Goal: Information Seeking & Learning: Learn about a topic

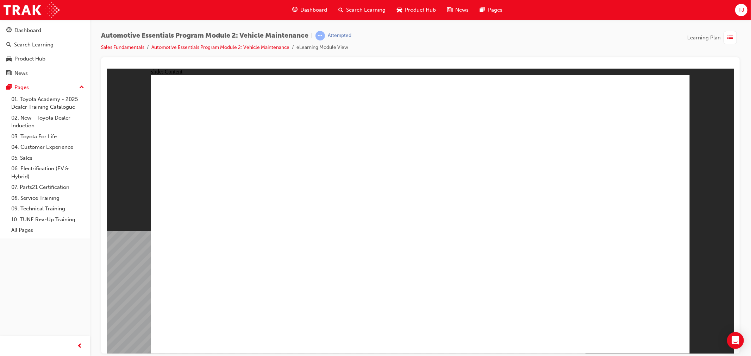
drag, startPoint x: 672, startPoint y: 94, endPoint x: 551, endPoint y: 168, distance: 142.2
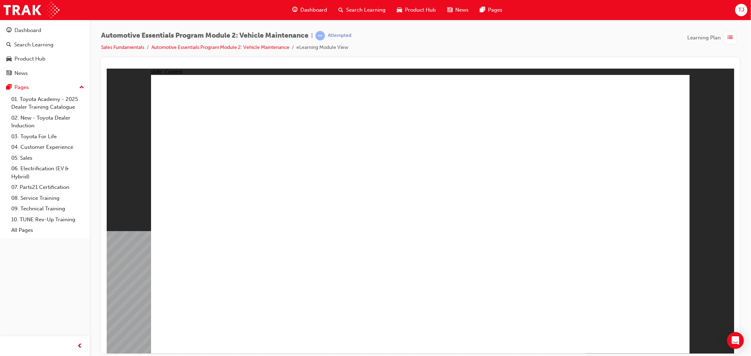
drag, startPoint x: 406, startPoint y: 296, endPoint x: 393, endPoint y: 297, distance: 12.7
drag, startPoint x: 657, startPoint y: 90, endPoint x: 661, endPoint y: 122, distance: 32.0
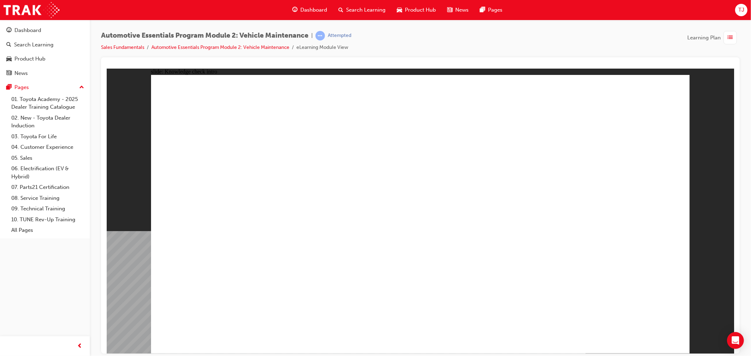
radio input "true"
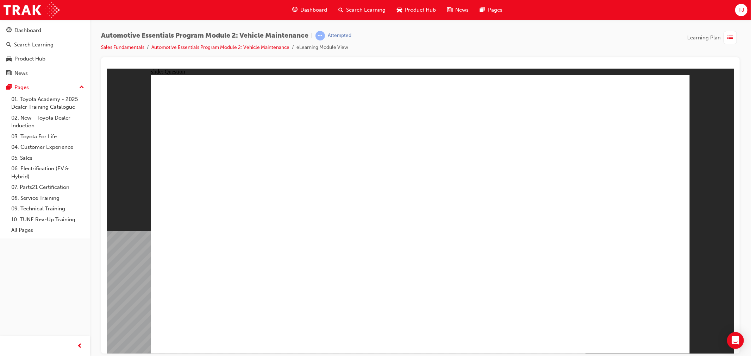
radio input "true"
drag, startPoint x: 671, startPoint y: 330, endPoint x: 669, endPoint y: 334, distance: 4.3
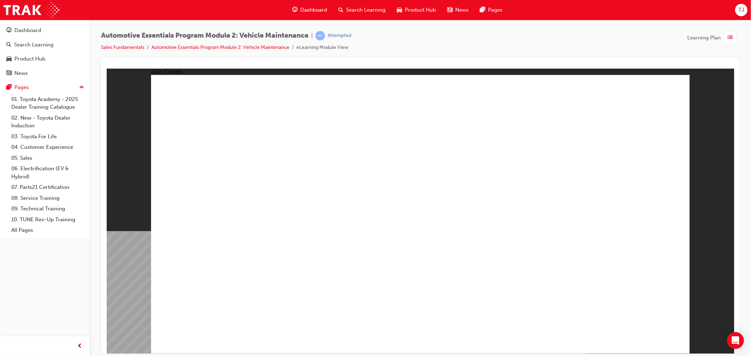
drag, startPoint x: 602, startPoint y: 317, endPoint x: 627, endPoint y: 342, distance: 35.1
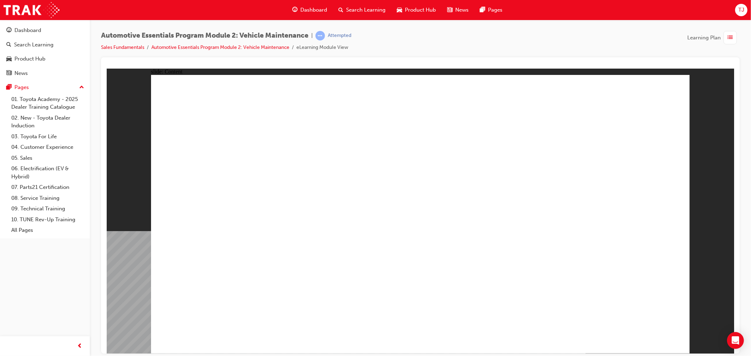
drag, startPoint x: 507, startPoint y: 134, endPoint x: 507, endPoint y: 128, distance: 5.6
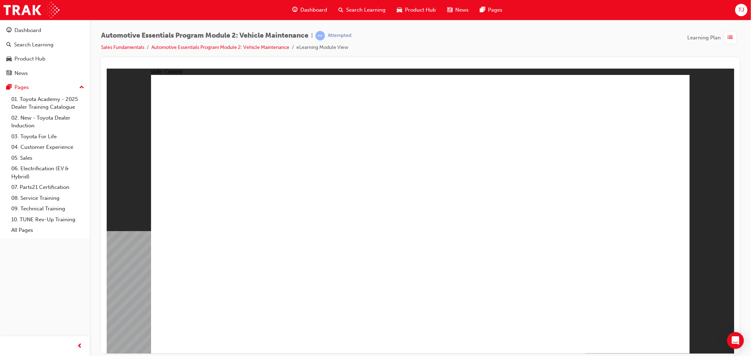
drag, startPoint x: 620, startPoint y: 335, endPoint x: 660, endPoint y: 343, distance: 40.8
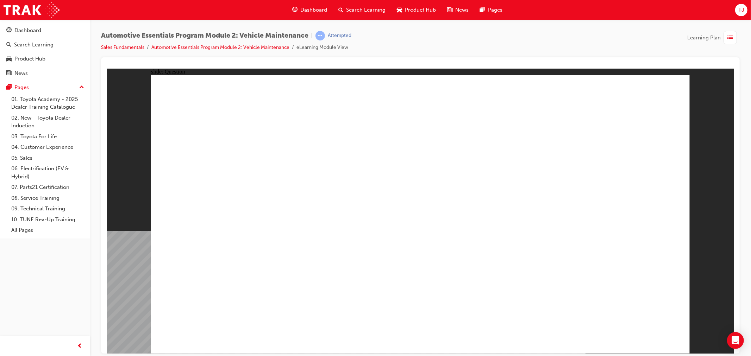
radio input "true"
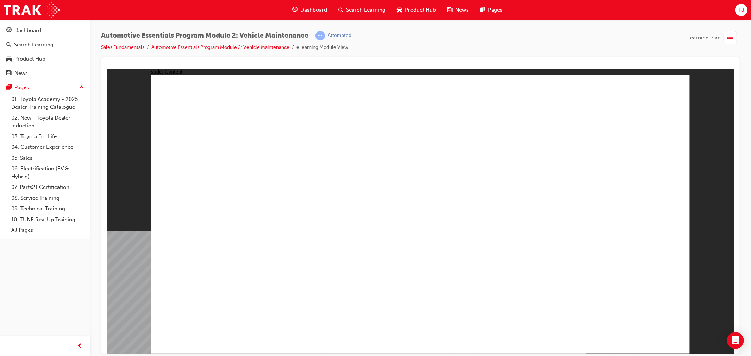
drag, startPoint x: 653, startPoint y: 93, endPoint x: 654, endPoint y: 100, distance: 7.9
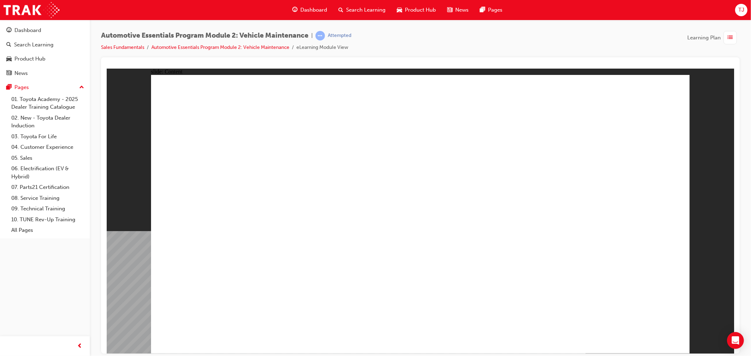
drag, startPoint x: 628, startPoint y: 326, endPoint x: 636, endPoint y: 330, distance: 8.8
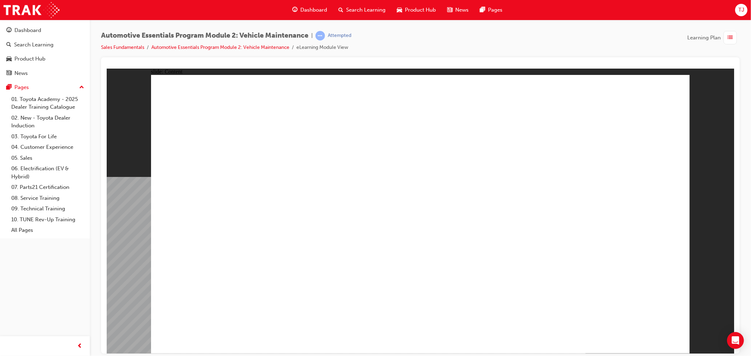
radio input "true"
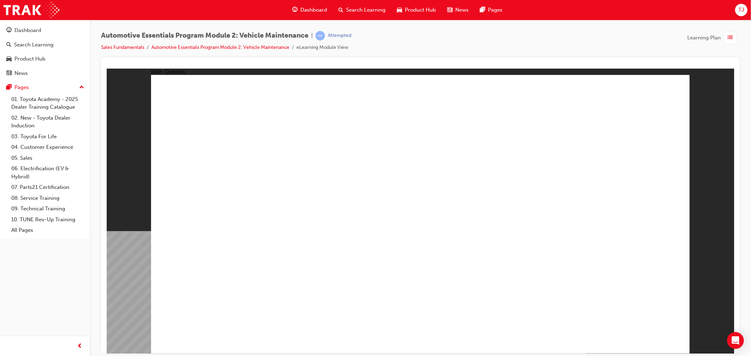
radio input "true"
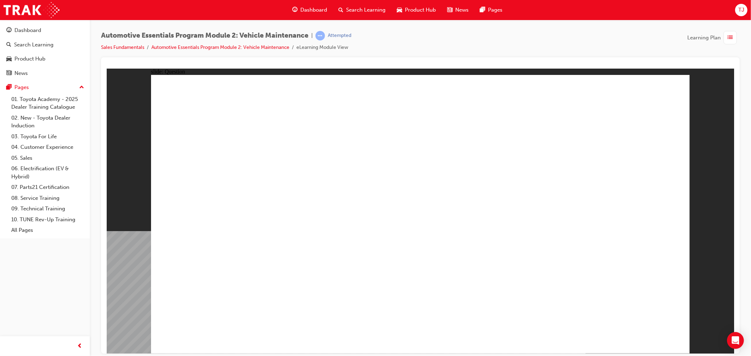
radio input "true"
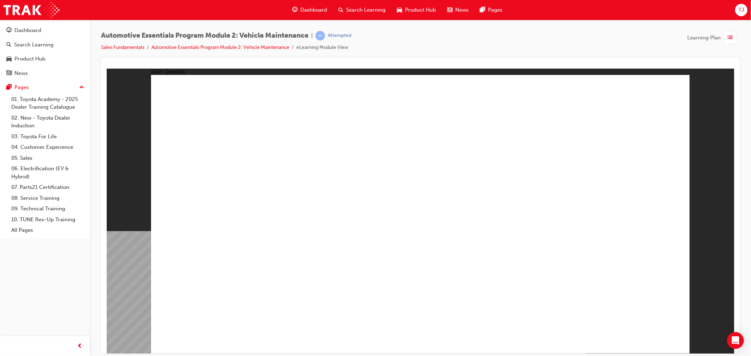
radio input "true"
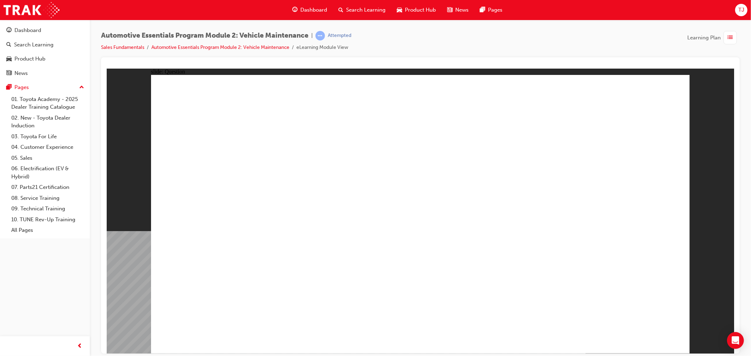
radio input "true"
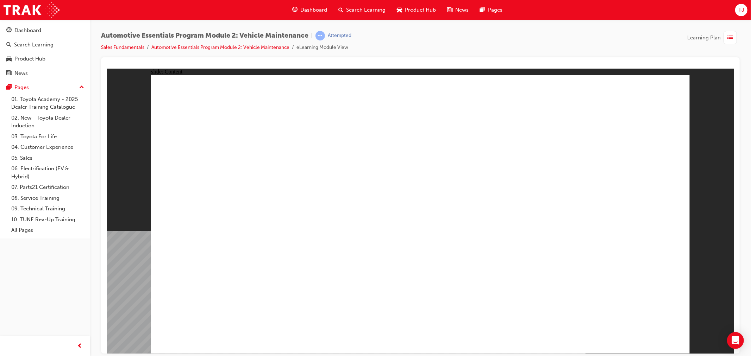
drag, startPoint x: 671, startPoint y: 103, endPoint x: 672, endPoint y: 98, distance: 5.4
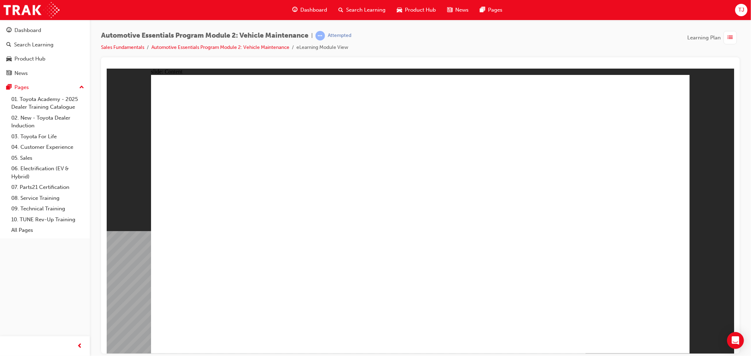
drag, startPoint x: 648, startPoint y: 91, endPoint x: 652, endPoint y: 91, distance: 4.2
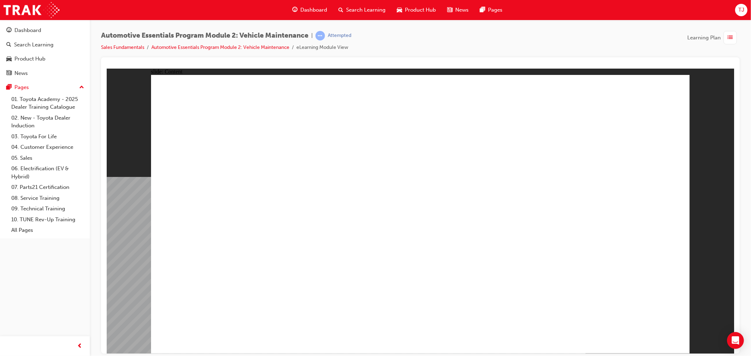
drag, startPoint x: 257, startPoint y: 233, endPoint x: 321, endPoint y: 240, distance: 65.1
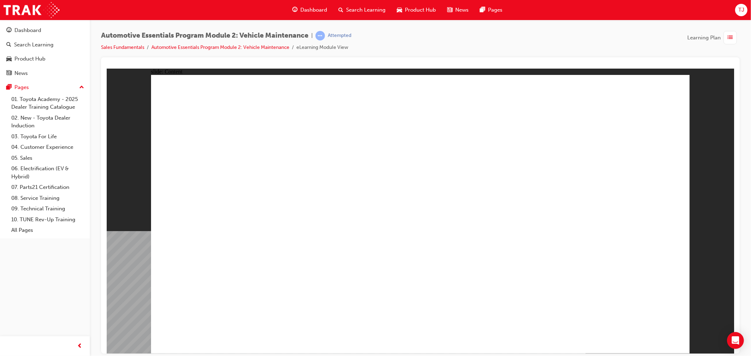
drag, startPoint x: 536, startPoint y: 322, endPoint x: 532, endPoint y: 314, distance: 9.3
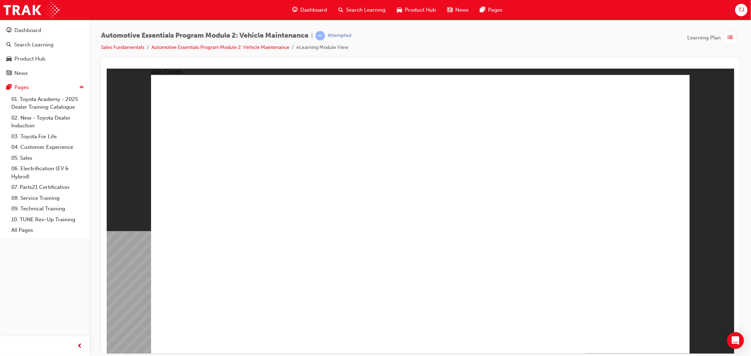
radio input "true"
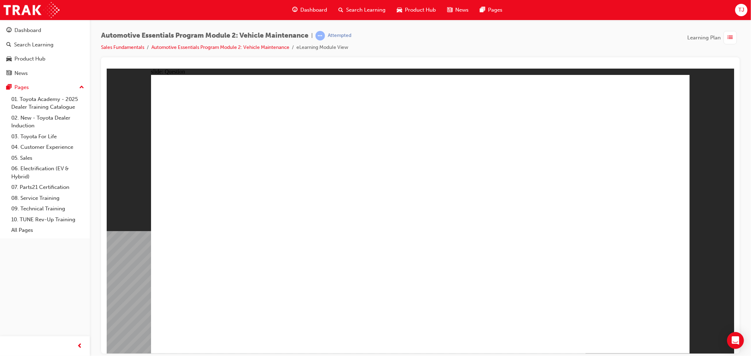
radio input "true"
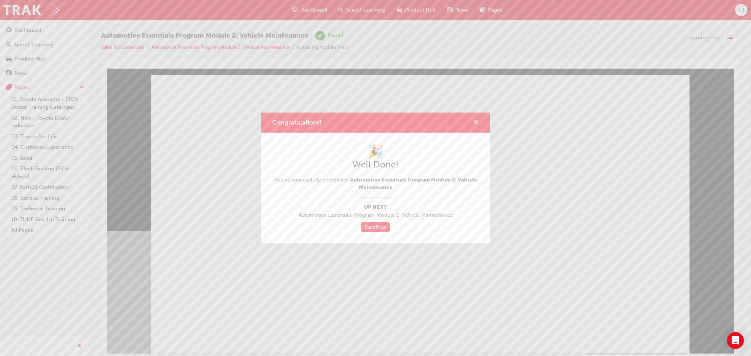
click at [475, 122] on span "cross-icon" at bounding box center [475, 123] width 5 height 6
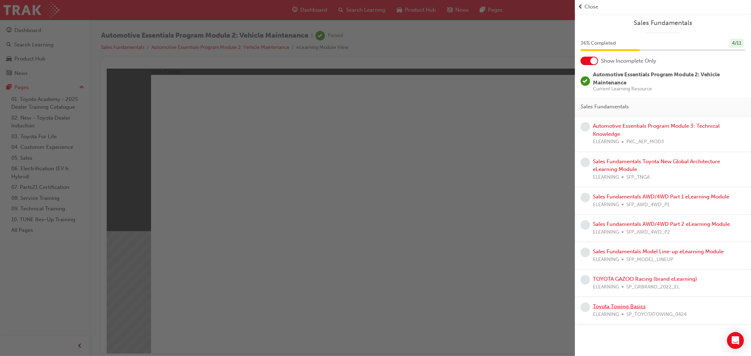
click at [612, 308] on link "Toyota Towing Basics" at bounding box center [619, 306] width 53 height 6
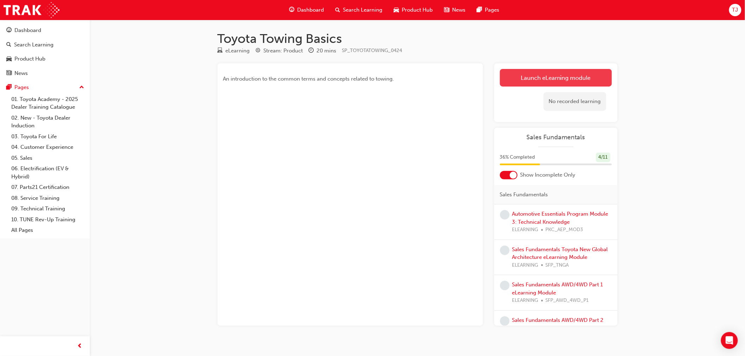
click at [529, 85] on link "Launch eLearning module" at bounding box center [556, 78] width 112 height 18
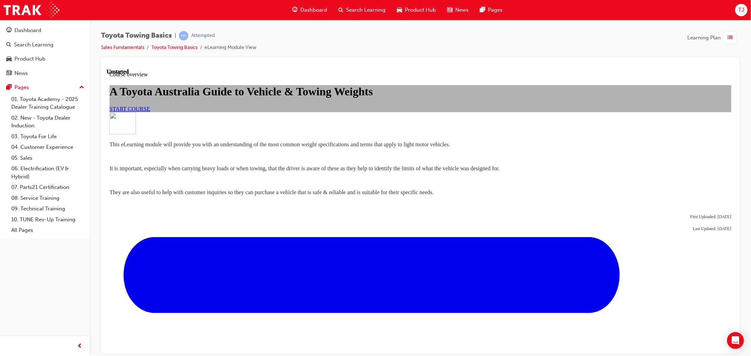
click at [150, 112] on span "START COURSE" at bounding box center [129, 109] width 40 height 6
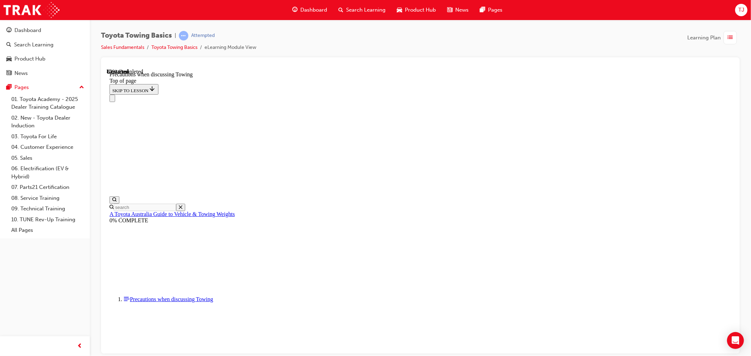
scroll to position [725, 0]
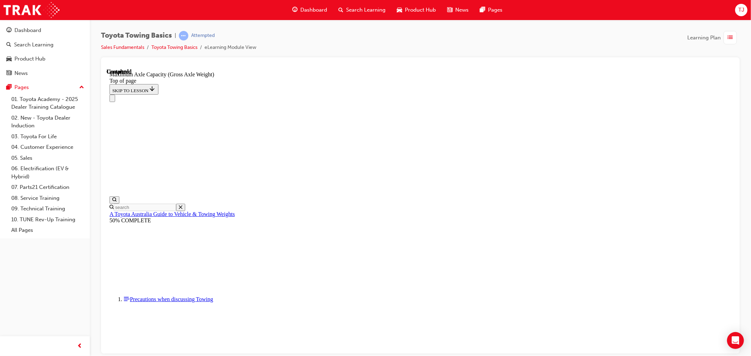
scroll to position [579, 0]
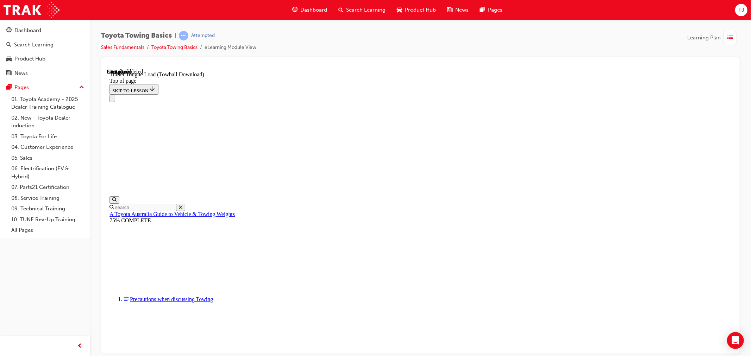
type input "1000"
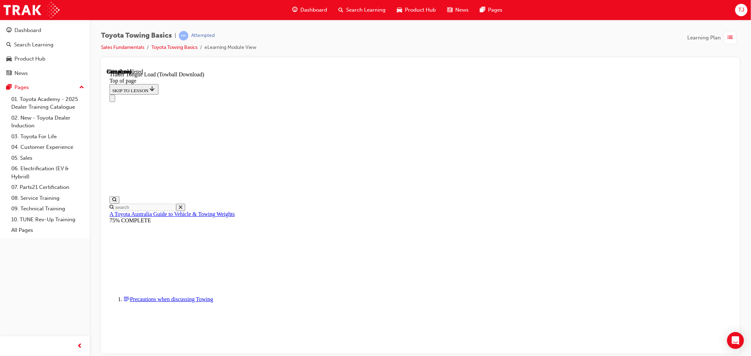
type input "5000"
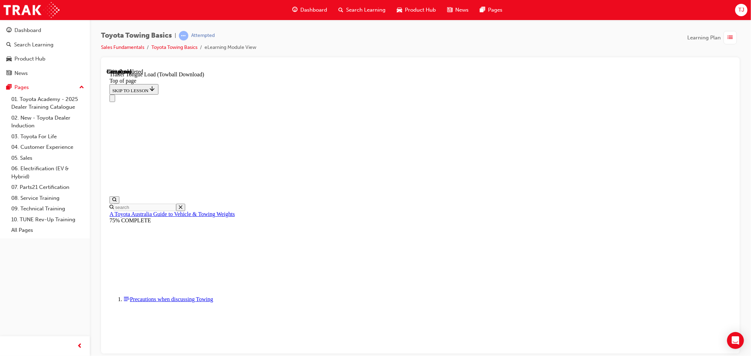
type input "8"
type input "120"
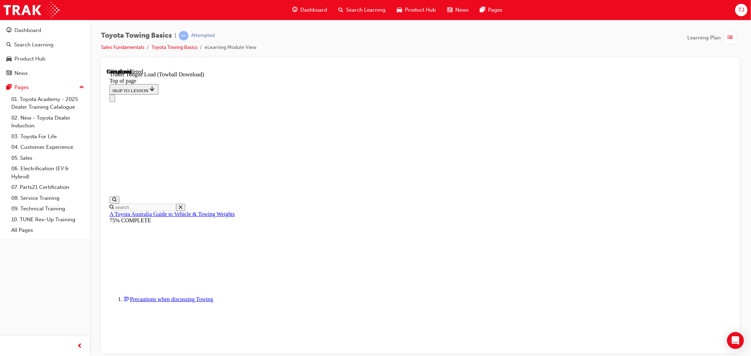
type input "3500"
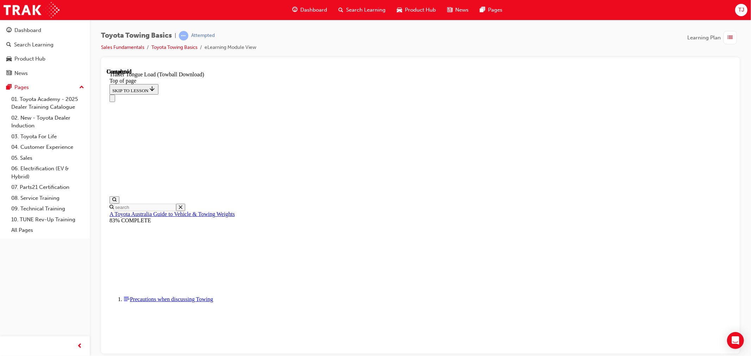
drag, startPoint x: 210, startPoint y: 8555, endPoint x: 271, endPoint y: 8554, distance: 60.6
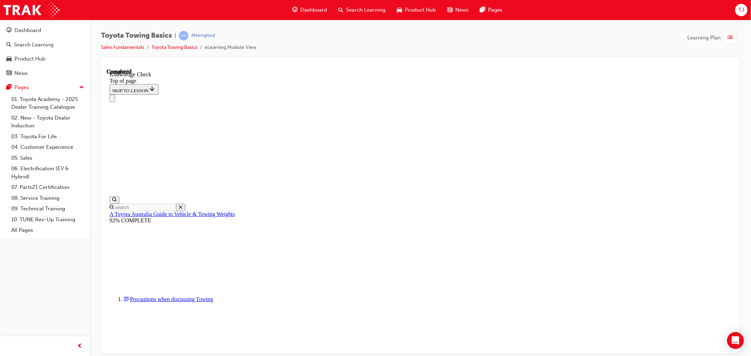
drag, startPoint x: 244, startPoint y: 8444, endPoint x: 382, endPoint y: 8448, distance: 137.3
drag, startPoint x: 354, startPoint y: 8447, endPoint x: 402, endPoint y: 8510, distance: 78.7
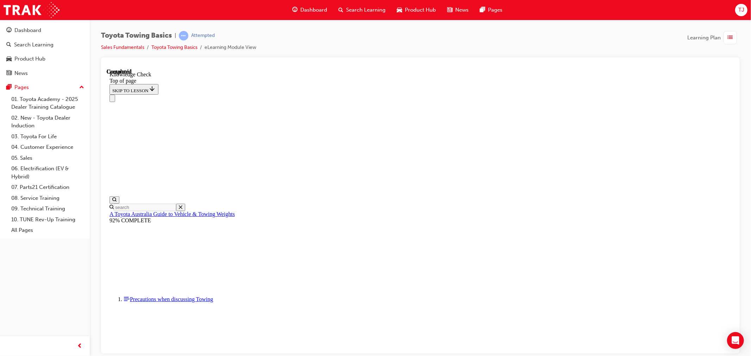
drag, startPoint x: 420, startPoint y: 8504, endPoint x: 383, endPoint y: 8568, distance: 73.5
drag, startPoint x: 426, startPoint y: 8553, endPoint x: 441, endPoint y: 8581, distance: 31.2
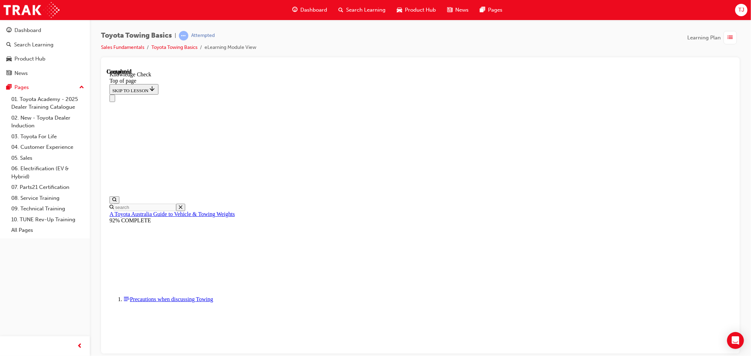
drag, startPoint x: 440, startPoint y: 8563, endPoint x: 422, endPoint y: 8520, distance: 46.7
drag, startPoint x: 213, startPoint y: 8541, endPoint x: 180, endPoint y: 8594, distance: 63.4
drag, startPoint x: 228, startPoint y: 8497, endPoint x: 109, endPoint y: 8571, distance: 140.4
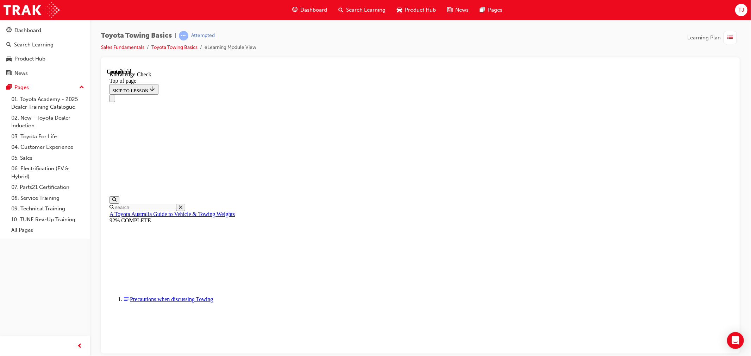
drag, startPoint x: 204, startPoint y: 8617, endPoint x: 197, endPoint y: 8617, distance: 7.4
drag, startPoint x: 197, startPoint y: 8617, endPoint x: 339, endPoint y: 8455, distance: 215.0
drag, startPoint x: 212, startPoint y: 8616, endPoint x: 268, endPoint y: 8503, distance: 125.8
drag, startPoint x: 209, startPoint y: 8615, endPoint x: 430, endPoint y: 8557, distance: 228.7
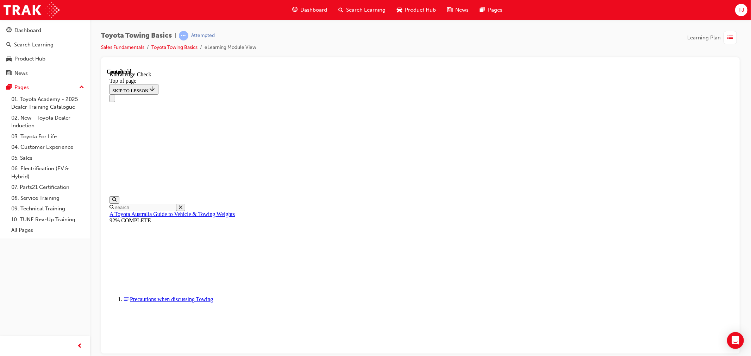
drag, startPoint x: 218, startPoint y: 8615, endPoint x: 355, endPoint y: 8565, distance: 145.4
drag, startPoint x: 215, startPoint y: 8618, endPoint x: 394, endPoint y: 8581, distance: 182.1
drag, startPoint x: 204, startPoint y: 8622, endPoint x: 309, endPoint y: 8537, distance: 135.2
drag, startPoint x: 205, startPoint y: 8615, endPoint x: 215, endPoint y: 8565, distance: 50.7
drag, startPoint x: 208, startPoint y: 8615, endPoint x: 230, endPoint y: 8438, distance: 178.4
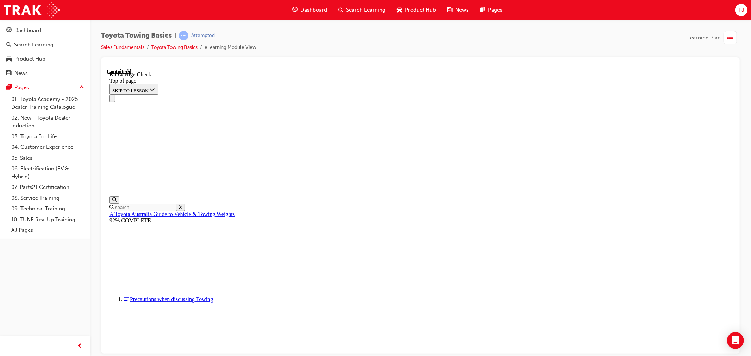
drag, startPoint x: 221, startPoint y: 8581, endPoint x: 251, endPoint y: 8451, distance: 132.8
drag, startPoint x: 424, startPoint y: 8562, endPoint x: 451, endPoint y: 8573, distance: 28.6
drag, startPoint x: 451, startPoint y: 8571, endPoint x: 440, endPoint y: 8572, distance: 11.3
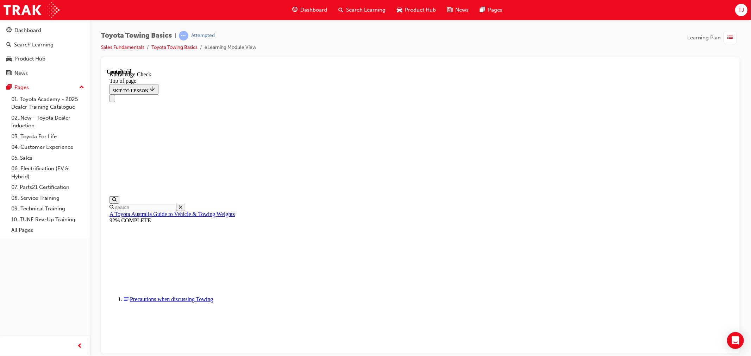
scroll to position [171, 0]
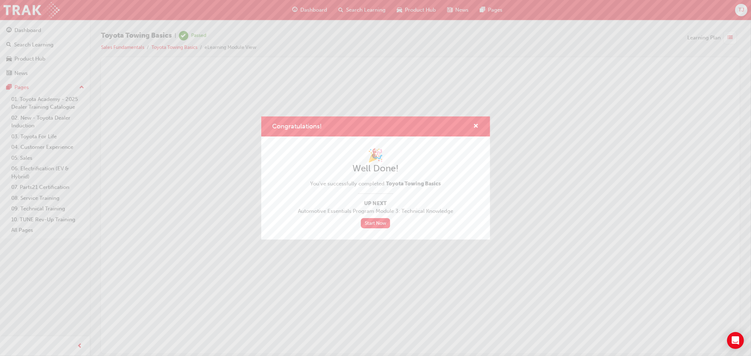
scroll to position [0, 0]
click at [478, 124] on span "cross-icon" at bounding box center [475, 127] width 5 height 6
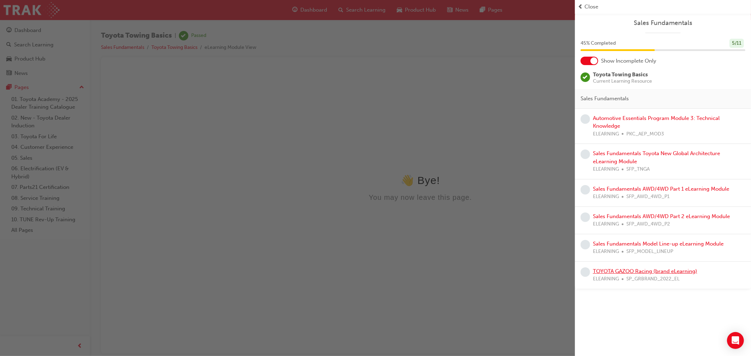
click at [633, 270] on link "TOYOTA GAZOO Racing (brand eLearning)" at bounding box center [645, 271] width 104 height 6
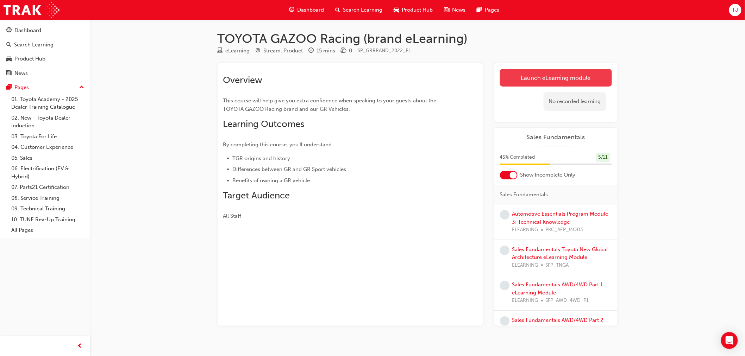
click at [530, 81] on link "Launch eLearning module" at bounding box center [556, 78] width 112 height 18
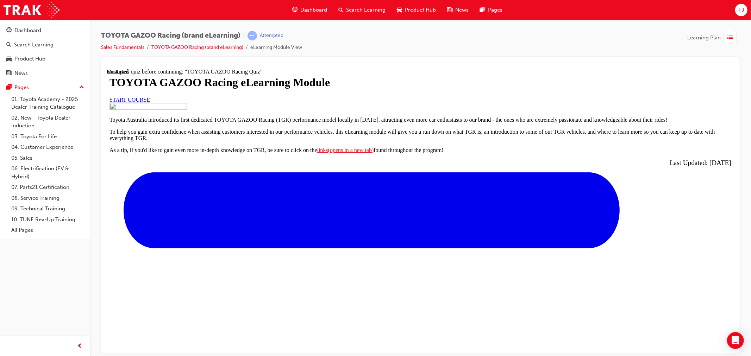
click at [150, 102] on link "START COURSE" at bounding box center [129, 99] width 40 height 6
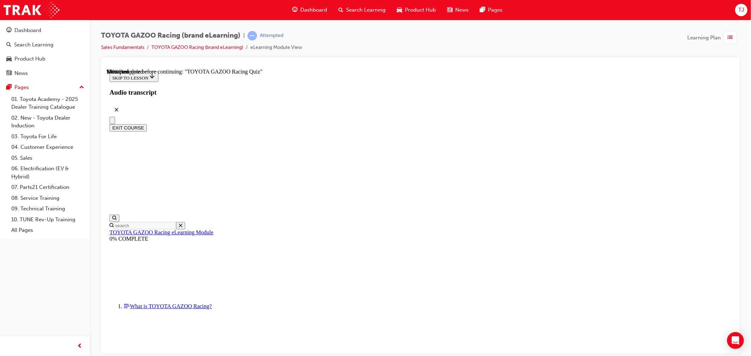
scroll to position [2536, 0]
drag, startPoint x: 536, startPoint y: 423, endPoint x: 442, endPoint y: 340, distance: 125.2
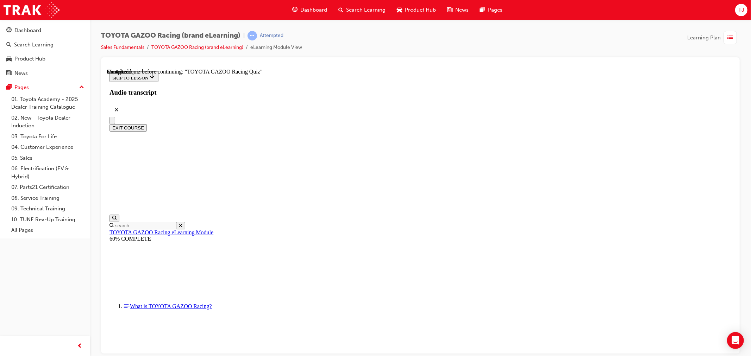
radio input "true"
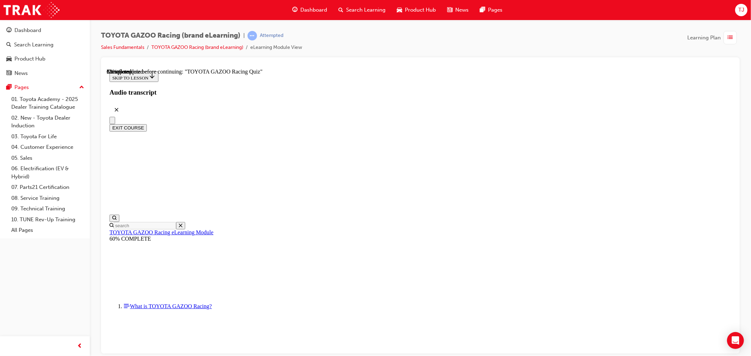
radio input "true"
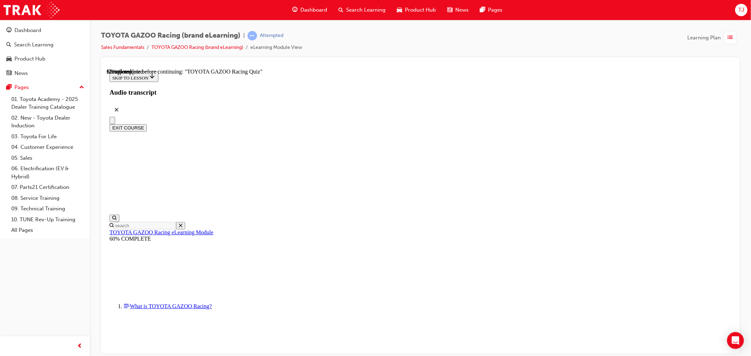
radio input "true"
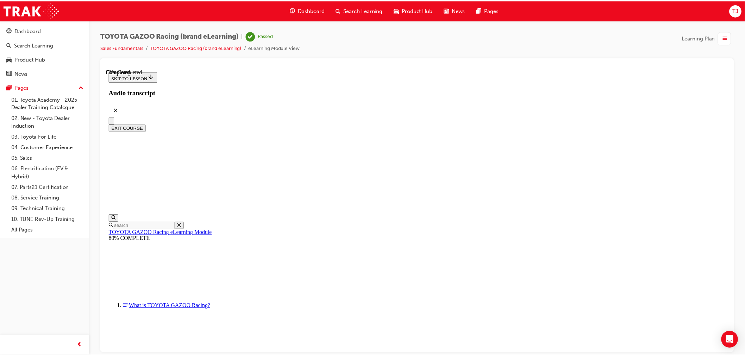
scroll to position [745, 0]
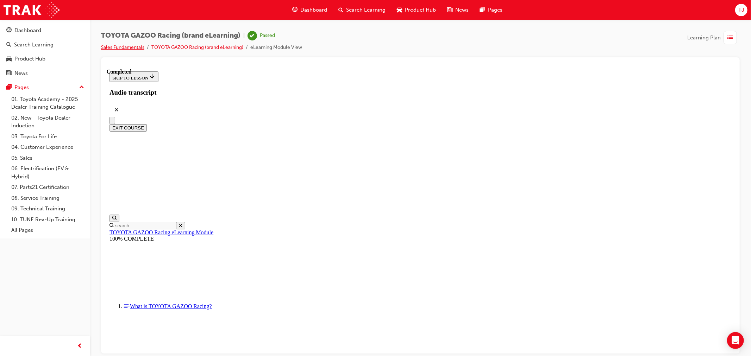
click at [122, 45] on link "Sales Fundamentals" at bounding box center [122, 47] width 43 height 6
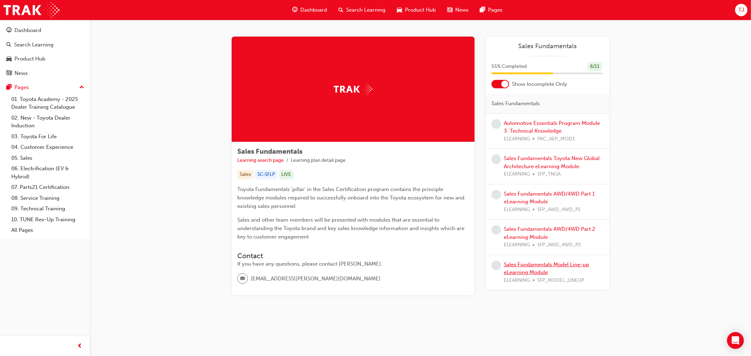
click at [540, 265] on link "Sales Fundamentals Model Line-up eLearning Module" at bounding box center [546, 269] width 85 height 14
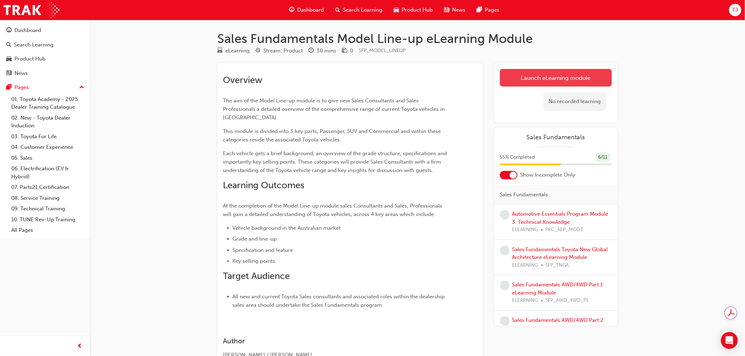
click at [504, 81] on link "Launch eLearning module" at bounding box center [556, 78] width 112 height 18
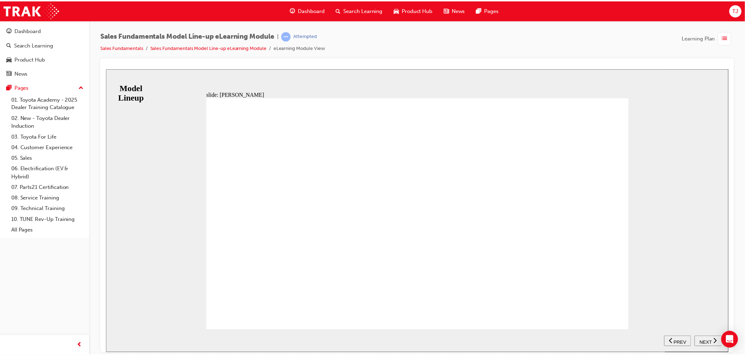
scroll to position [93, 0]
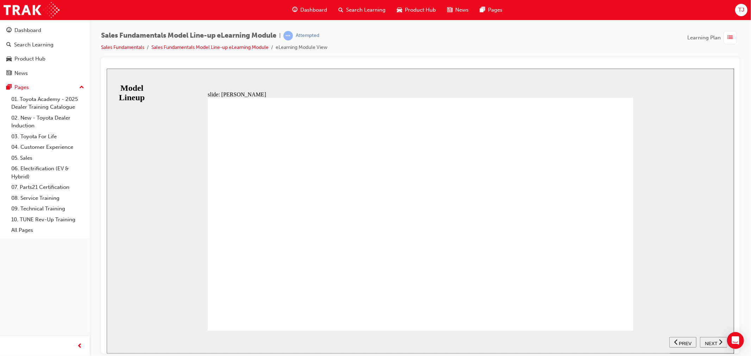
click at [709, 341] on span "NEXT" at bounding box center [710, 343] width 12 height 5
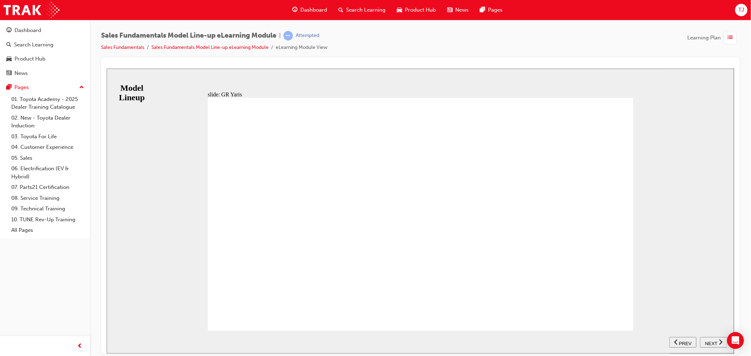
click at [702, 340] on div "NEXT" at bounding box center [713, 342] width 22 height 7
click at [709, 341] on span "NEXT" at bounding box center [710, 343] width 12 height 5
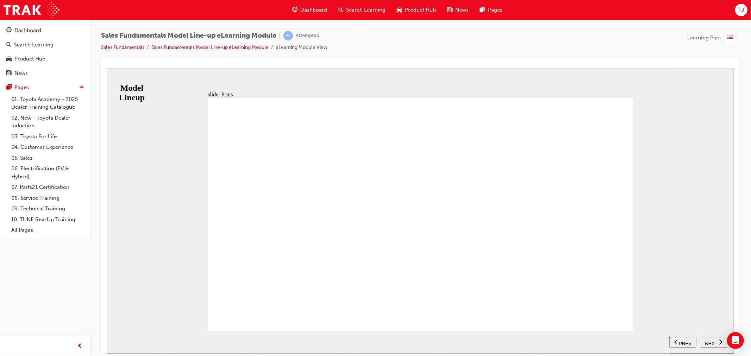
click at [705, 341] on span "NEXT" at bounding box center [710, 343] width 12 height 5
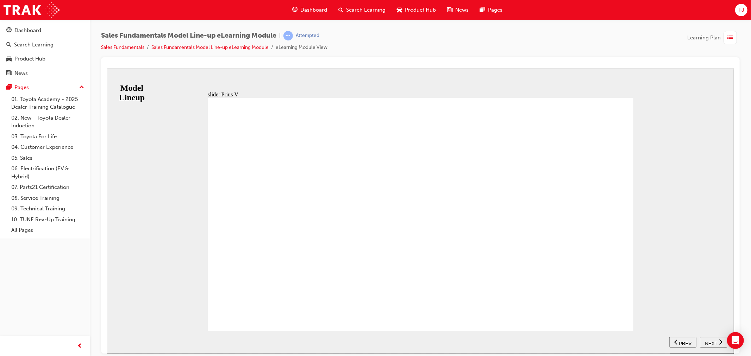
drag, startPoint x: 628, startPoint y: 310, endPoint x: 636, endPoint y: 320, distance: 12.3
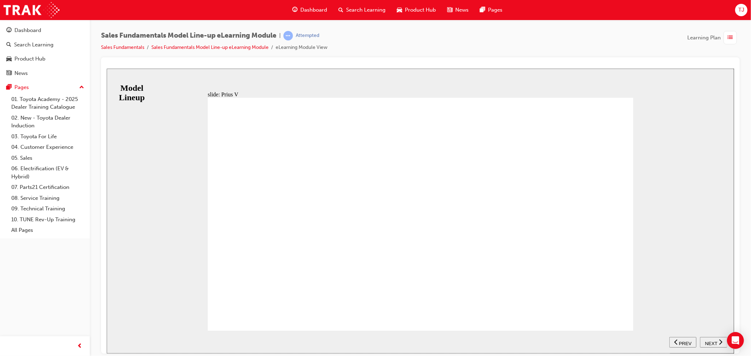
click at [710, 342] on span "NEXT" at bounding box center [710, 343] width 12 height 5
drag, startPoint x: 620, startPoint y: 316, endPoint x: 628, endPoint y: 318, distance: 8.7
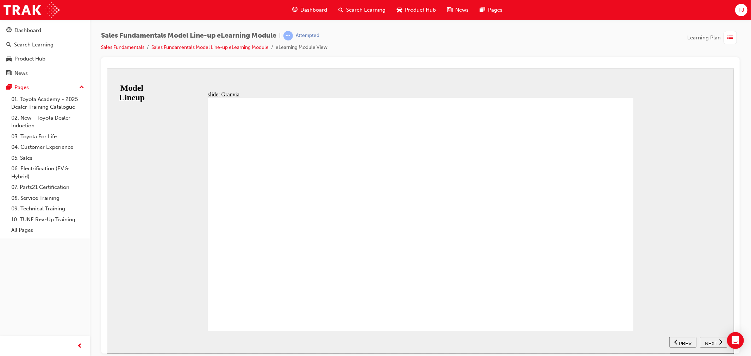
click at [706, 343] on span "NEXT" at bounding box center [710, 343] width 12 height 5
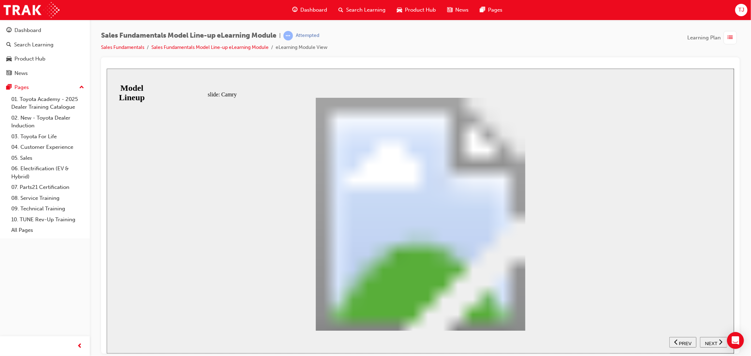
click at [717, 343] on div "NEXT" at bounding box center [713, 342] width 22 height 7
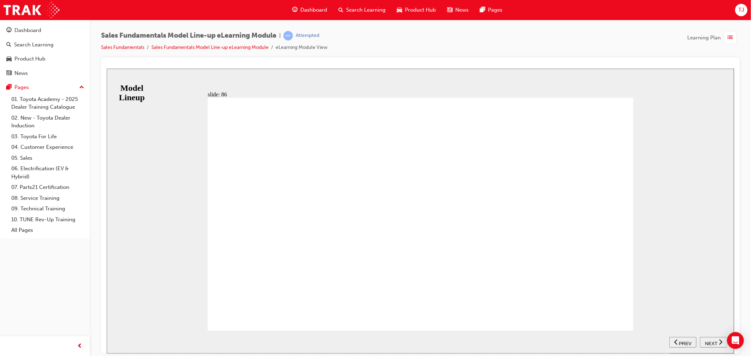
drag, startPoint x: 617, startPoint y: 312, endPoint x: 628, endPoint y: 319, distance: 13.4
click at [714, 344] on span "NEXT" at bounding box center [710, 343] width 12 height 5
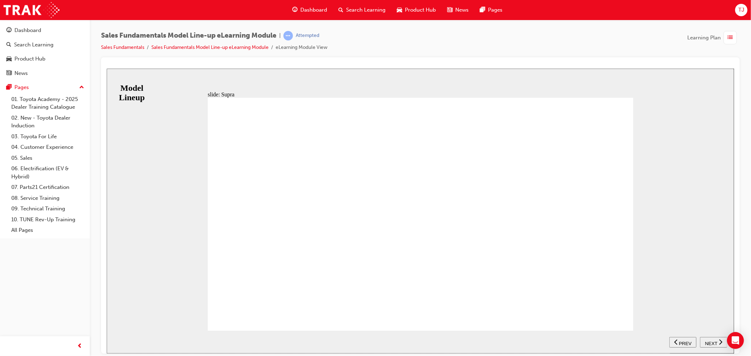
drag, startPoint x: 604, startPoint y: 310, endPoint x: 611, endPoint y: 311, distance: 7.8
click at [712, 343] on span "NEXT" at bounding box center [710, 343] width 12 height 5
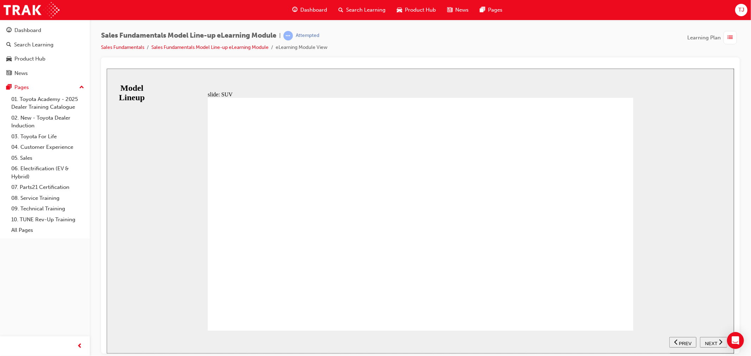
drag, startPoint x: 617, startPoint y: 314, endPoint x: 625, endPoint y: 315, distance: 7.8
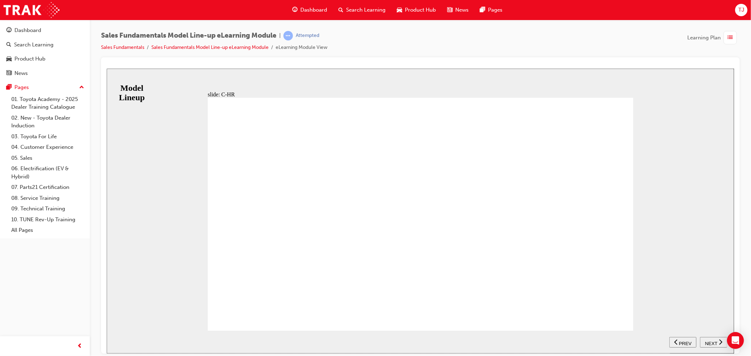
click at [712, 341] on span "NEXT" at bounding box center [710, 343] width 12 height 5
click at [705, 341] on span "NEXT" at bounding box center [710, 343] width 12 height 5
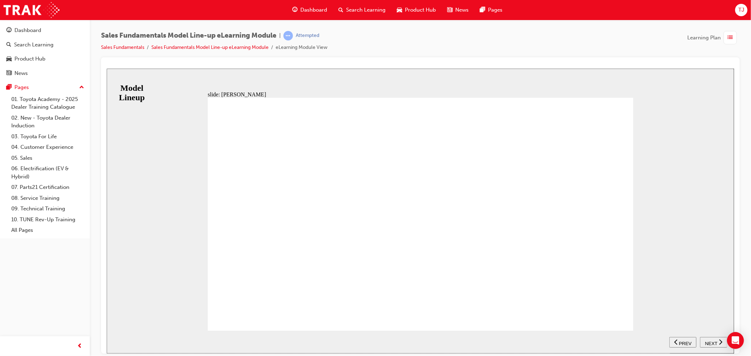
drag, startPoint x: 614, startPoint y: 318, endPoint x: 622, endPoint y: 319, distance: 8.6
click at [706, 341] on span "NEXT" at bounding box center [710, 343] width 12 height 5
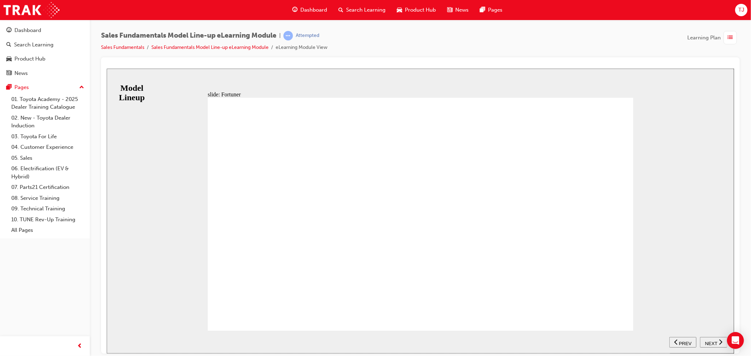
drag, startPoint x: 612, startPoint y: 316, endPoint x: 626, endPoint y: 319, distance: 14.2
click at [706, 341] on span "NEXT" at bounding box center [710, 343] width 12 height 5
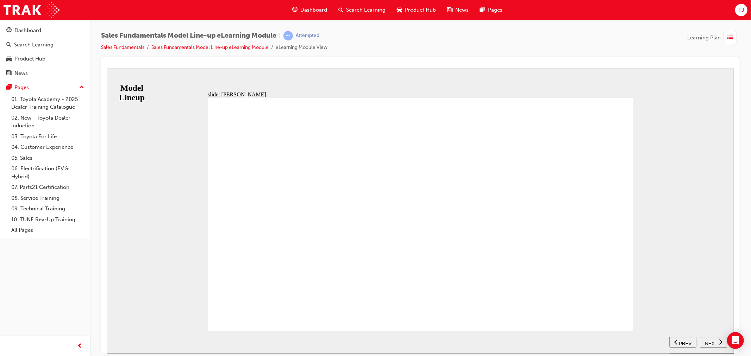
click at [704, 342] on div "NEXT" at bounding box center [713, 342] width 22 height 7
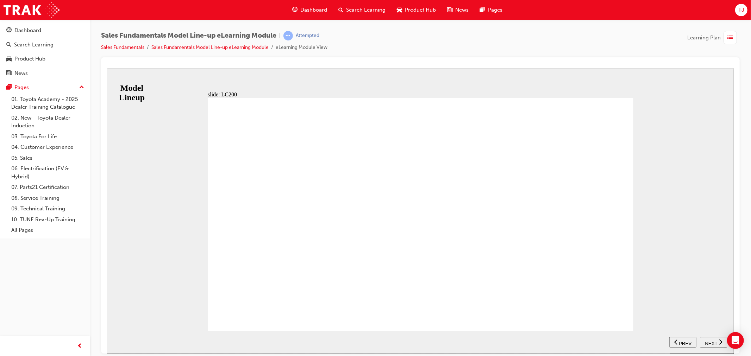
click at [708, 343] on span "NEXT" at bounding box center [710, 343] width 12 height 5
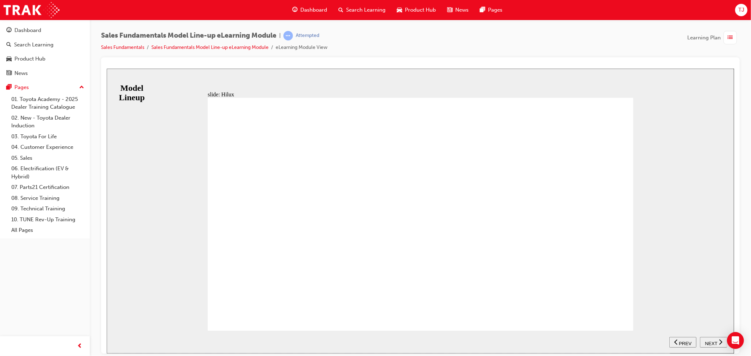
click at [708, 341] on span "NEXT" at bounding box center [710, 343] width 12 height 5
click at [712, 342] on span "NEXT" at bounding box center [710, 343] width 12 height 5
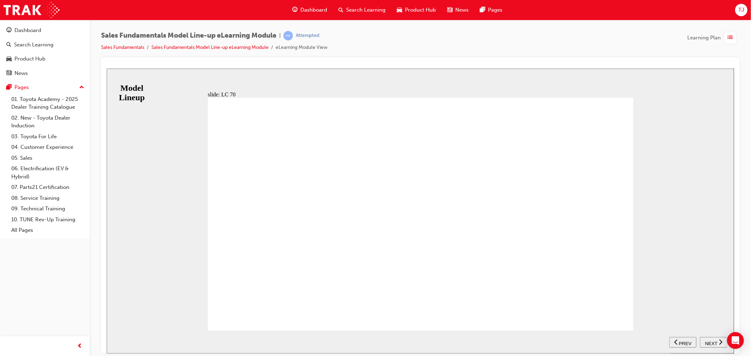
drag, startPoint x: 709, startPoint y: 337, endPoint x: 688, endPoint y: 336, distance: 21.1
click at [709, 337] on button "NEXT" at bounding box center [712, 342] width 27 height 11
drag, startPoint x: 245, startPoint y: 314, endPoint x: 256, endPoint y: 296, distance: 20.5
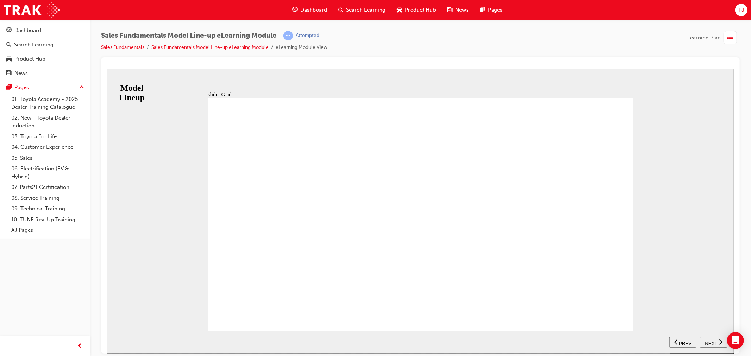
drag, startPoint x: 248, startPoint y: 303, endPoint x: 269, endPoint y: 301, distance: 21.5
drag, startPoint x: 246, startPoint y: 311, endPoint x: 266, endPoint y: 310, distance: 19.4
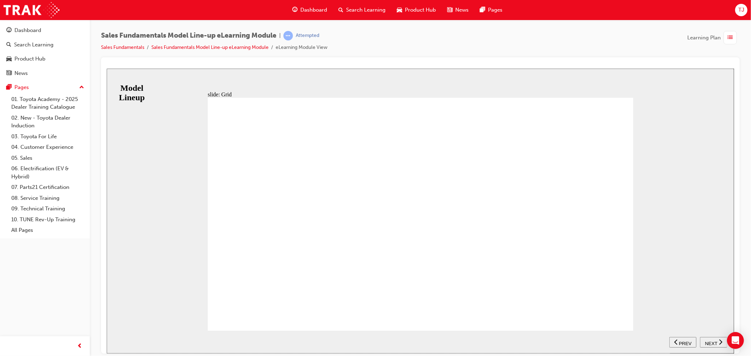
type input "12"
click at [705, 341] on span "NEXT" at bounding box center [710, 343] width 12 height 5
click at [713, 341] on span "NEXT" at bounding box center [710, 343] width 12 height 5
click at [131, 46] on link "Sales Fundamentals" at bounding box center [122, 47] width 43 height 6
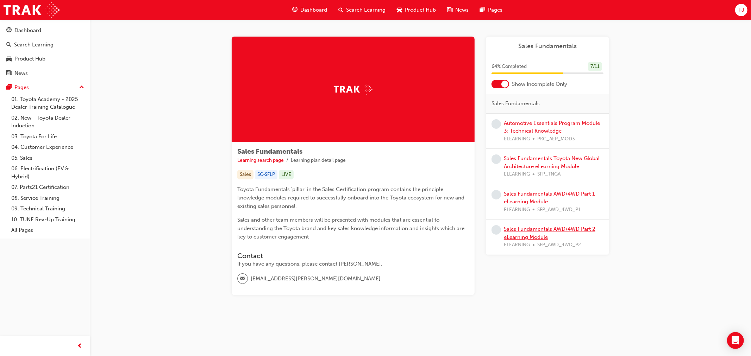
click at [534, 233] on link "Sales Fundamentals AWD/4WD Part 2 eLearning Module" at bounding box center [550, 233] width 92 height 14
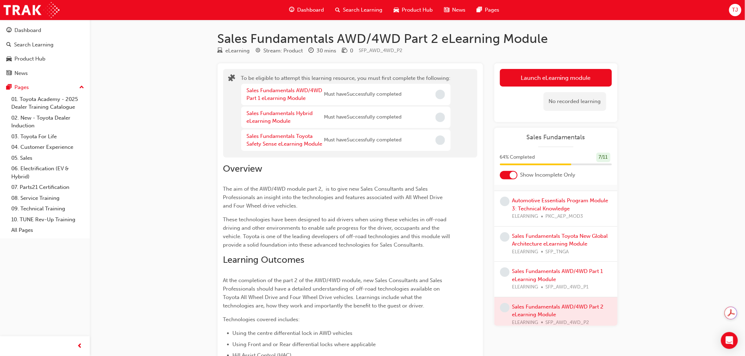
scroll to position [20, 0]
